Goal: Check status

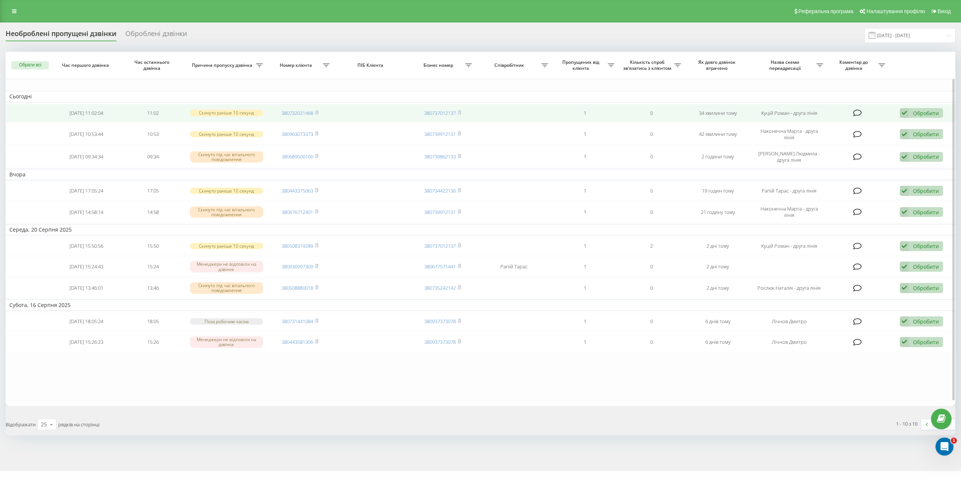
click at [912, 117] on div "Обробити Не вдалося зв'язатися Зв'язався з клієнтом за допомогою іншого каналу …" at bounding box center [921, 113] width 43 height 10
click at [885, 139] on span "Зв'язався з клієнтом за допомогою іншого каналу" at bounding box center [872, 138] width 128 height 7
